Goal: Transaction & Acquisition: Purchase product/service

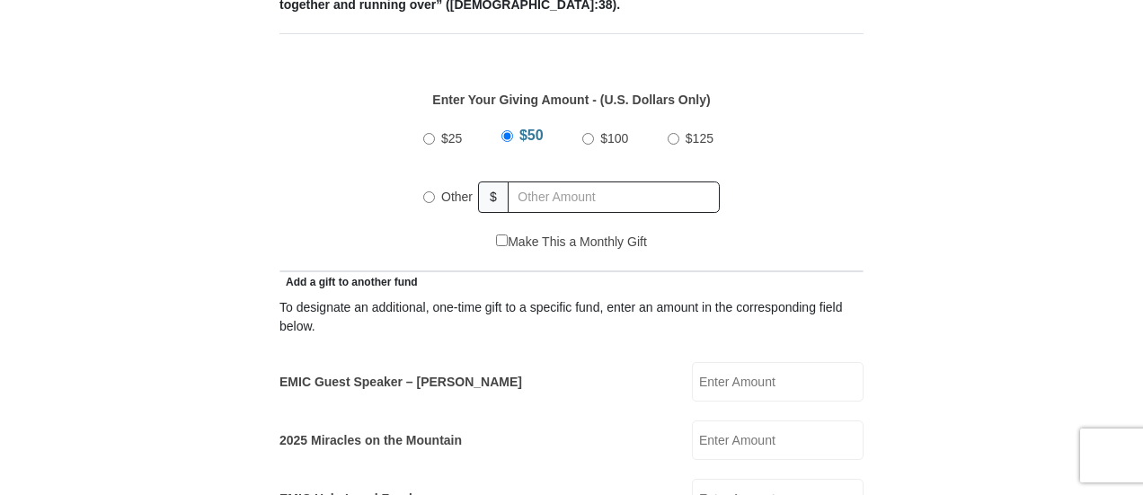
scroll to position [899, 0]
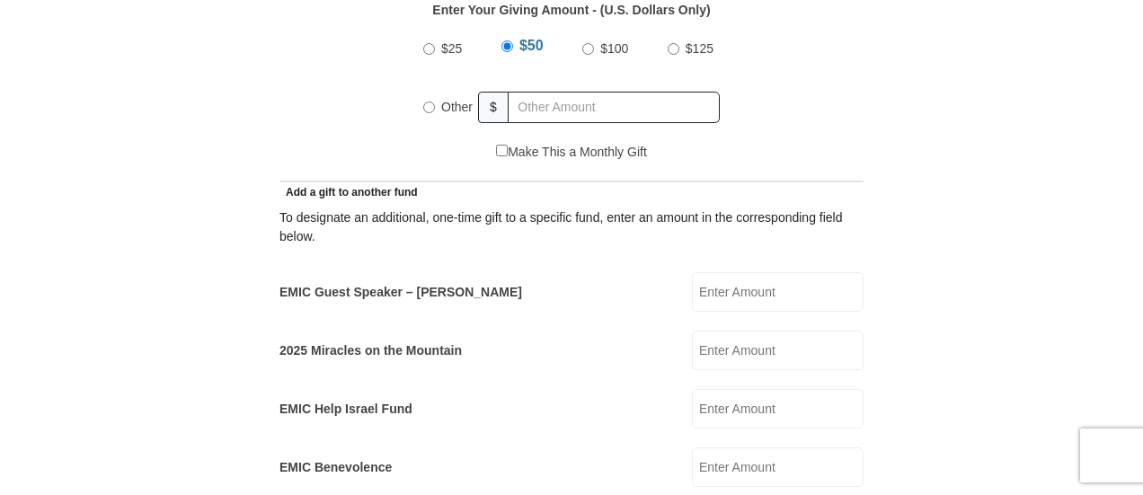
click at [731, 272] on input "EMIC Guest Speaker – [PERSON_NAME]" at bounding box center [778, 292] width 172 height 40
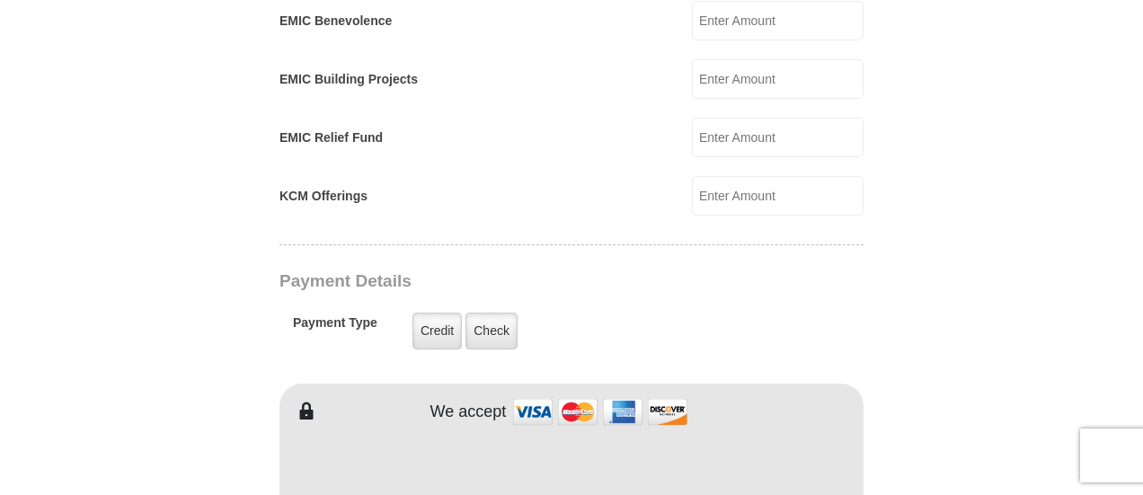
scroll to position [1348, 0]
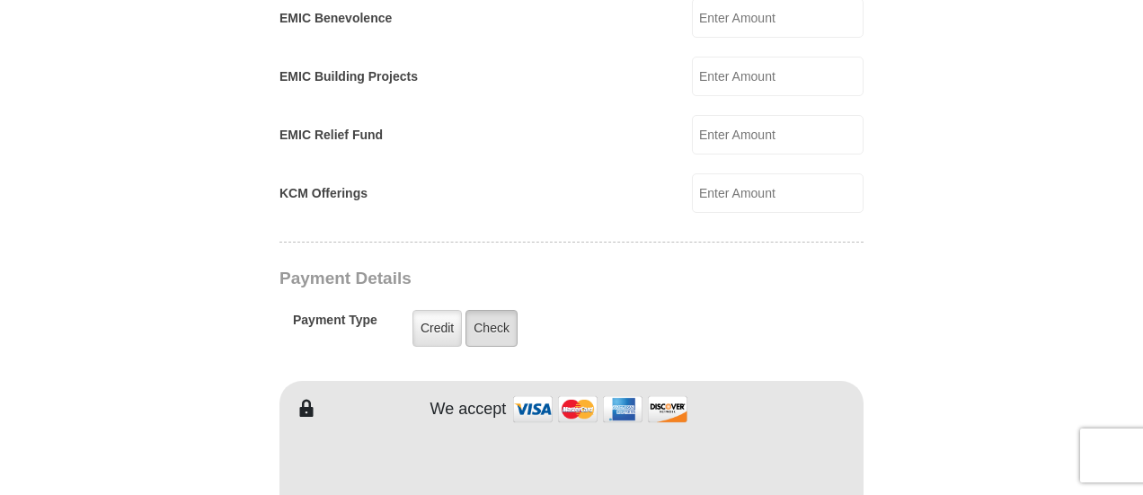
type input "100.00"
click at [483, 312] on label "Check" at bounding box center [491, 328] width 52 height 37
click at [0, 0] on input "Check" at bounding box center [0, 0] width 0 height 0
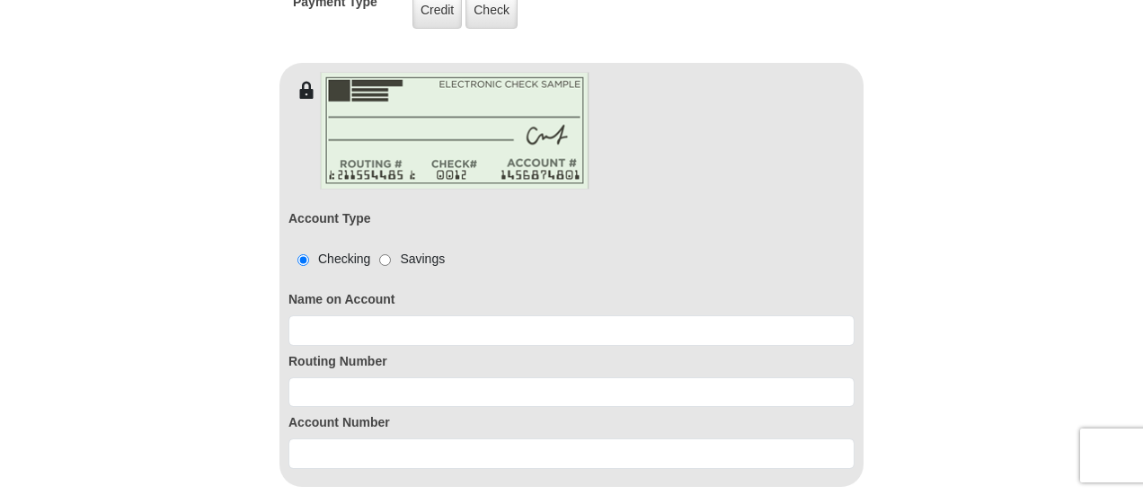
scroll to position [1707, 0]
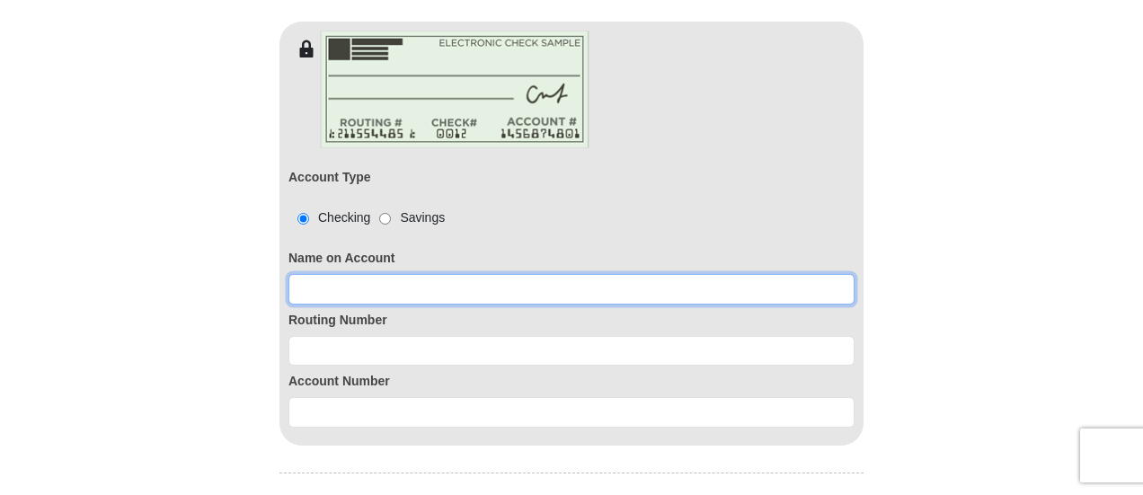
click at [501, 274] on input at bounding box center [571, 289] width 566 height 31
type input "[PERSON_NAME]"
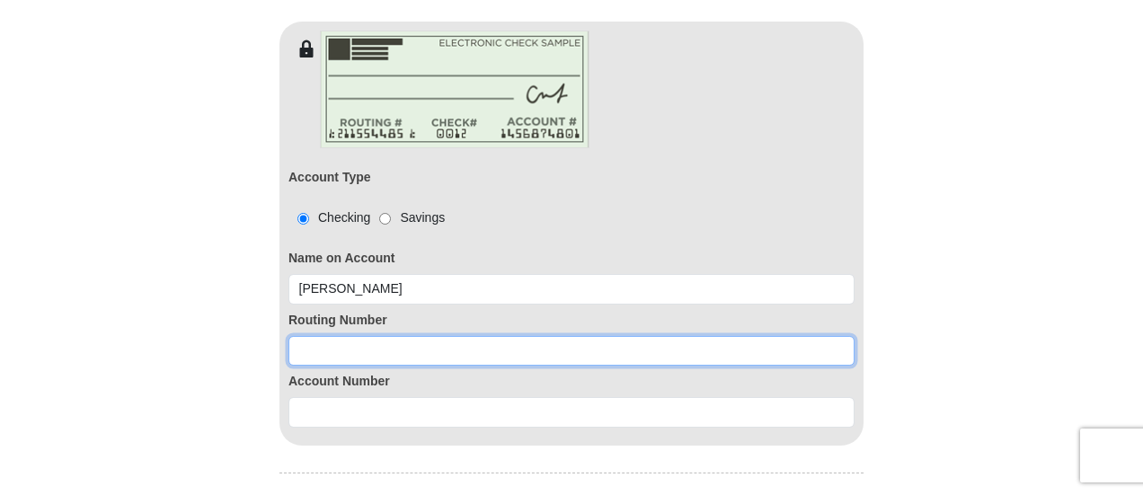
click at [395, 336] on input at bounding box center [571, 351] width 566 height 31
type input "061201754"
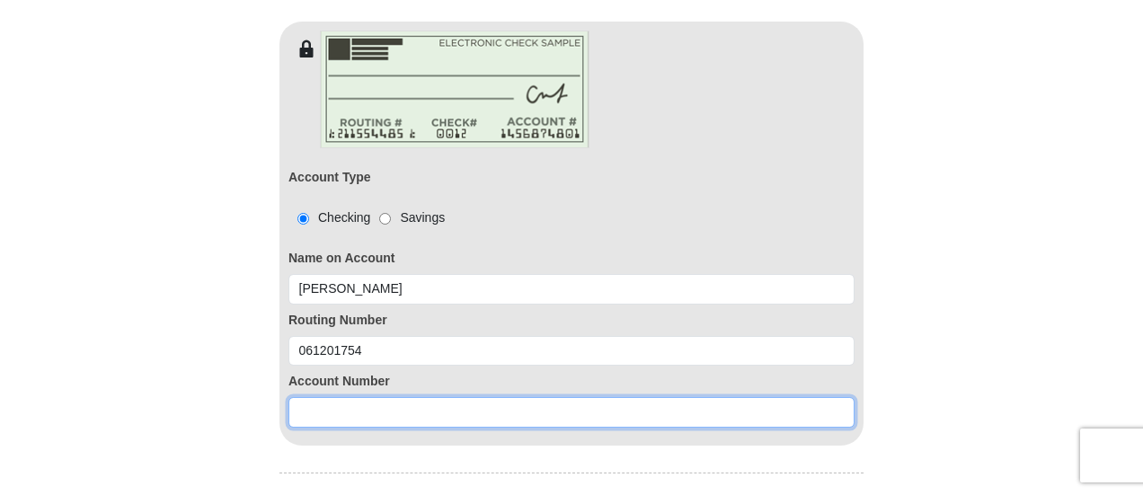
click at [352, 397] on input at bounding box center [571, 412] width 566 height 31
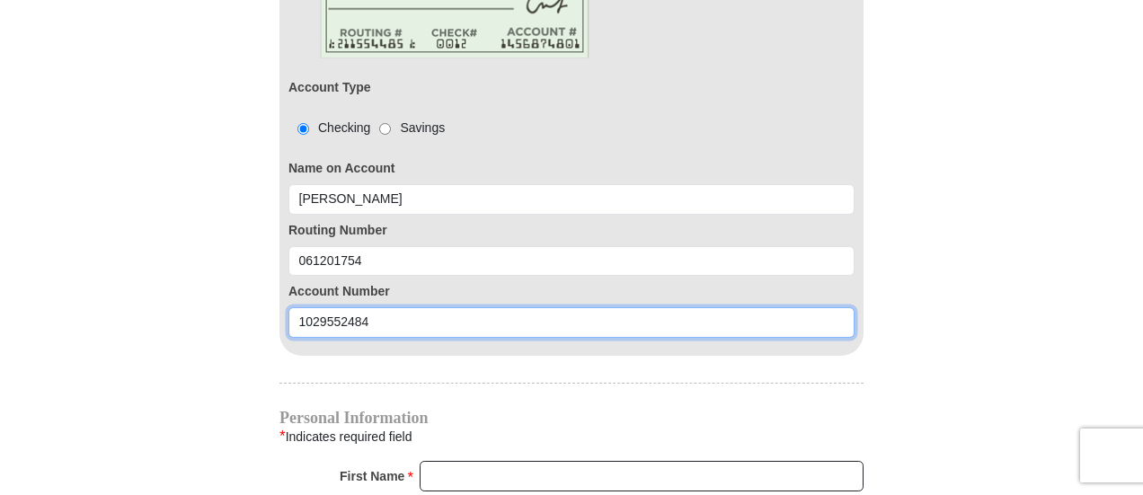
scroll to position [1887, 0]
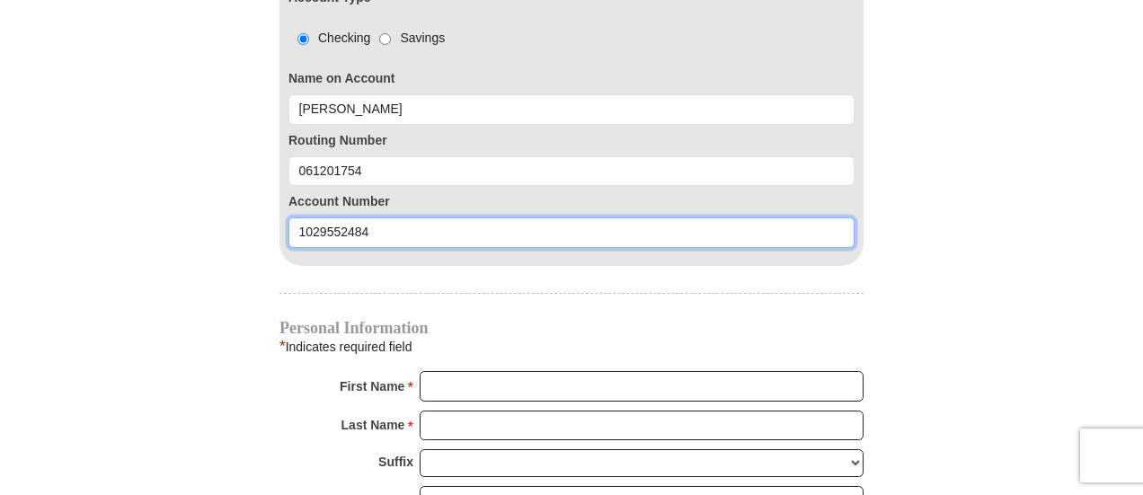
type input "1029552484"
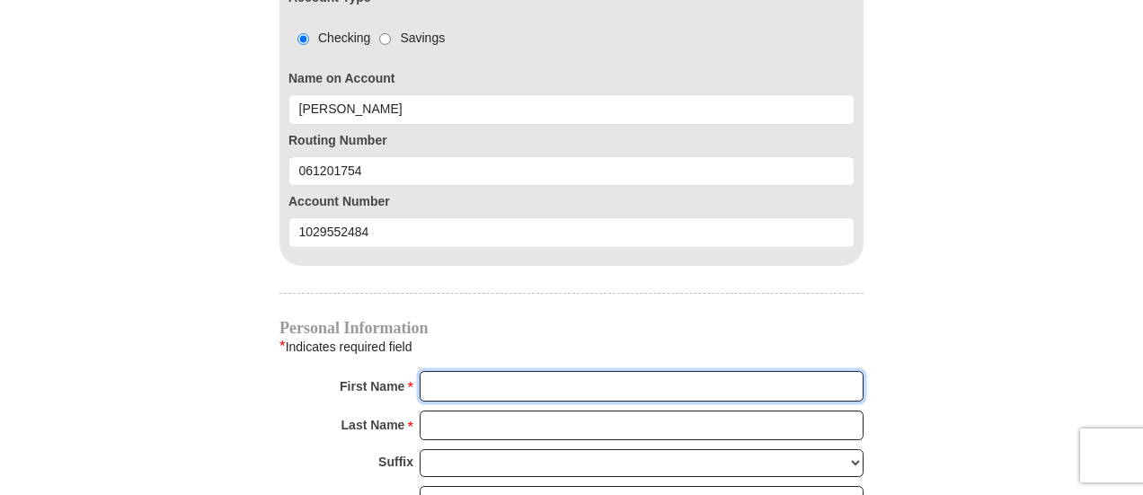
click at [479, 371] on input "First Name *" at bounding box center [642, 386] width 444 height 31
type input "[PERSON_NAME]"
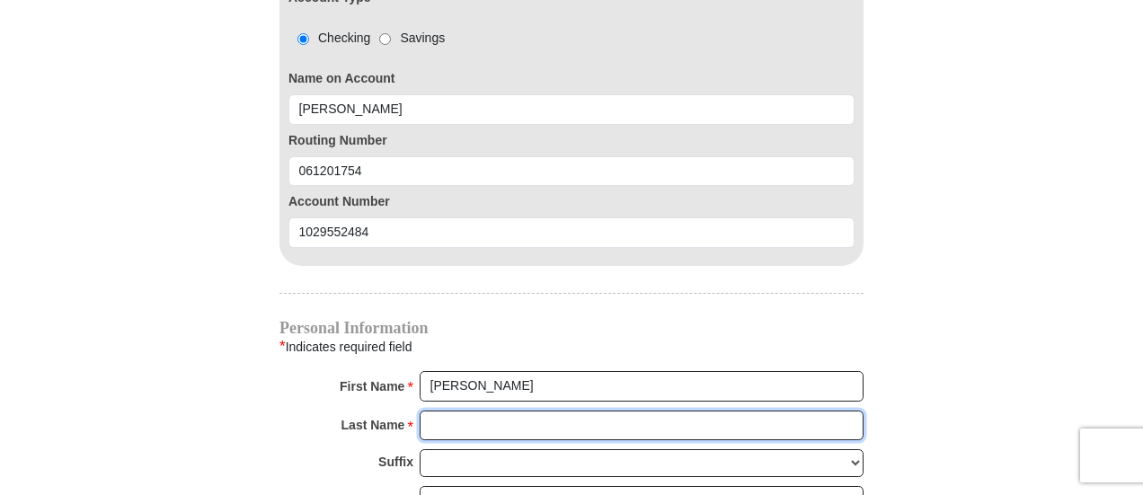
type input "[PERSON_NAME]"
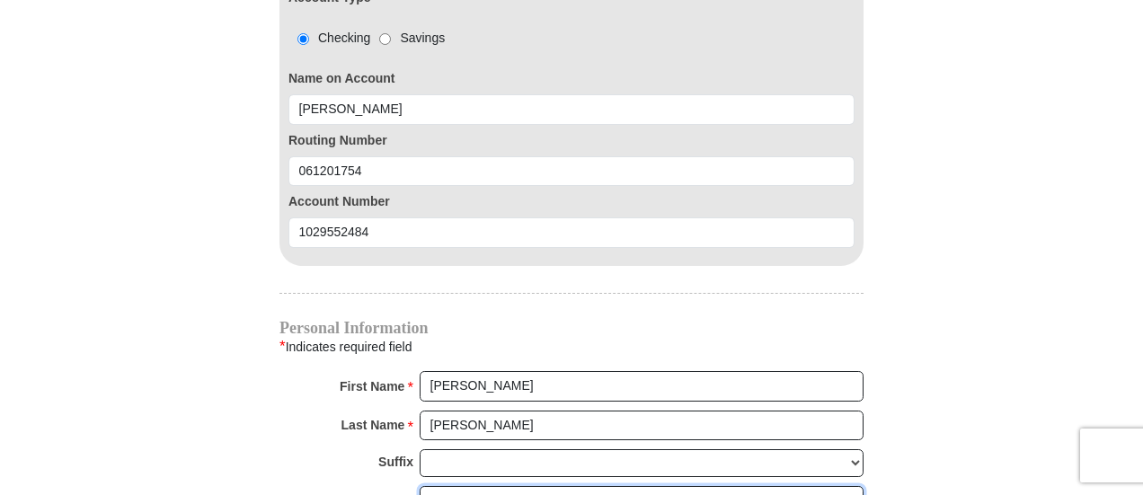
type input "[EMAIL_ADDRESS][DOMAIN_NAME]"
type input "[STREET_ADDRESS]"
type input "Tifton"
select select "GA"
type input "31794"
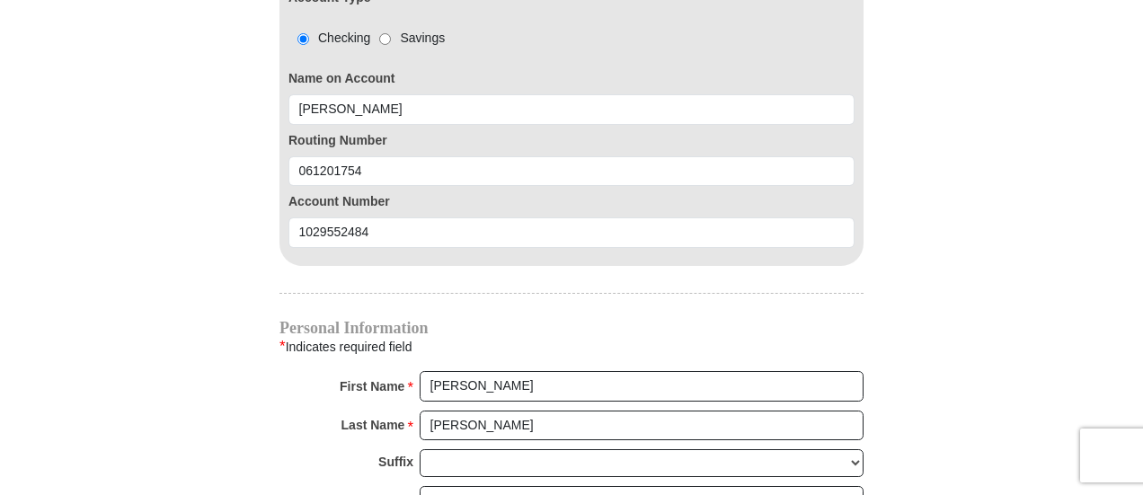
type input "8632020218"
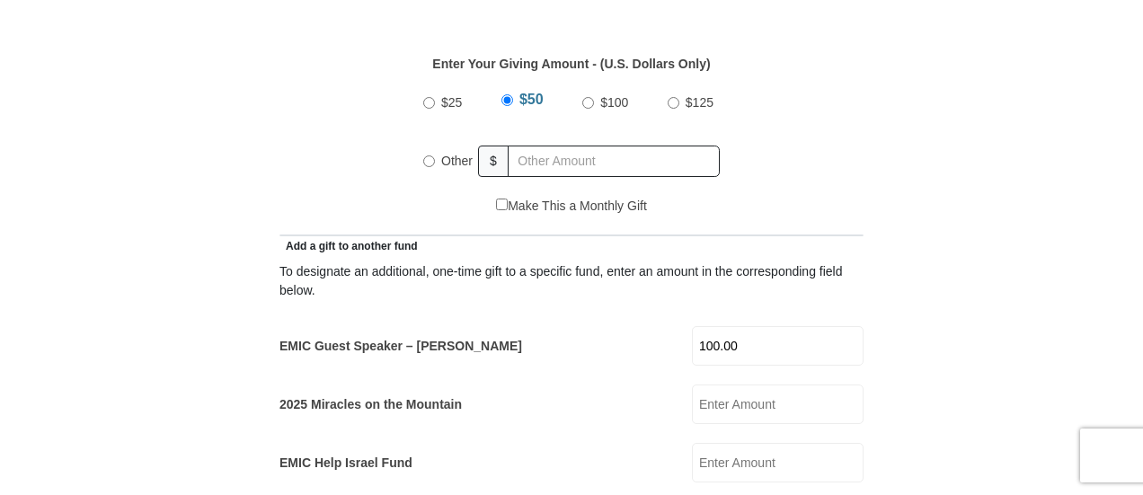
scroll to position [809, 0]
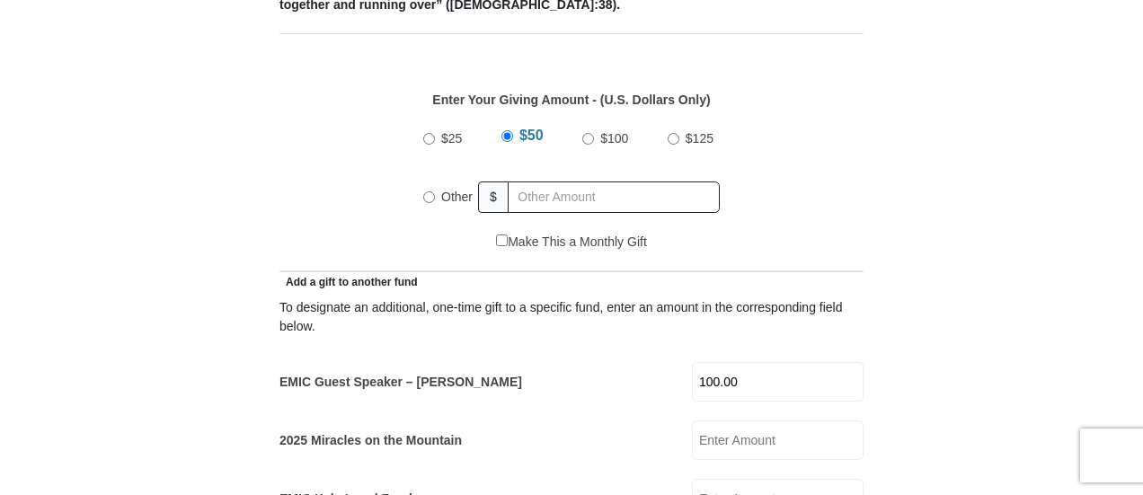
click at [430, 191] on input "Other" at bounding box center [429, 197] width 12 height 12
radio input "true"
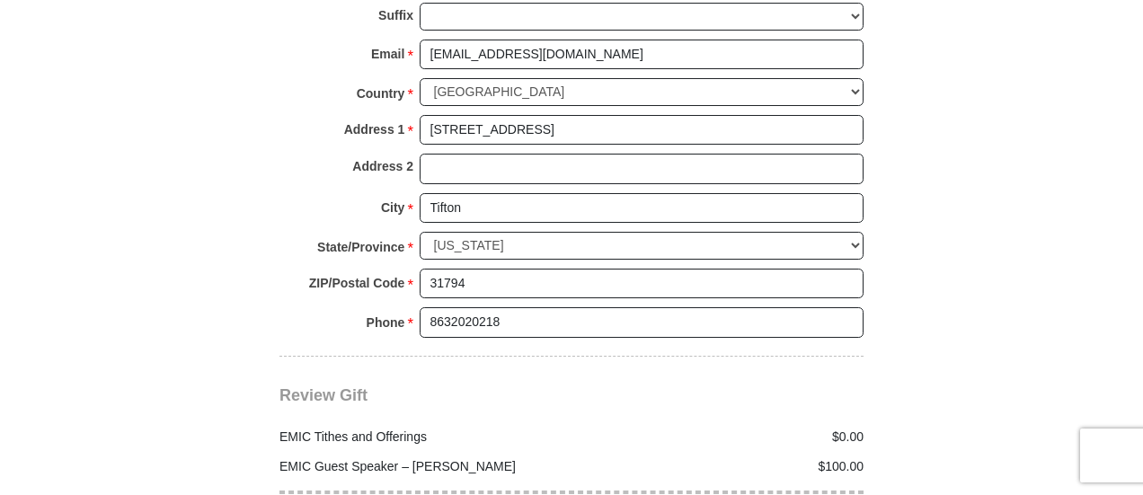
scroll to position [2516, 0]
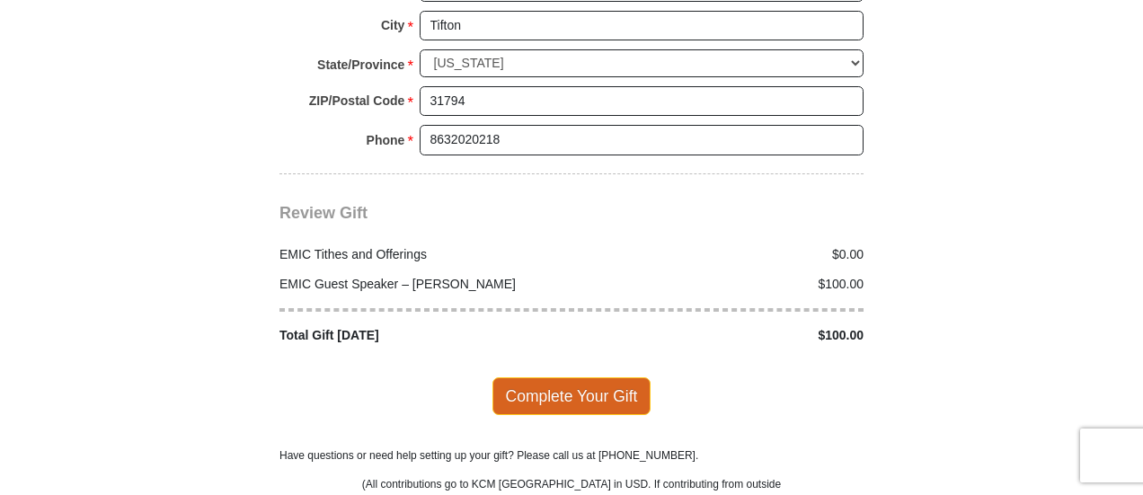
click at [618, 377] on span "Complete Your Gift" at bounding box center [571, 396] width 159 height 38
